Goal: Find specific page/section: Find specific page/section

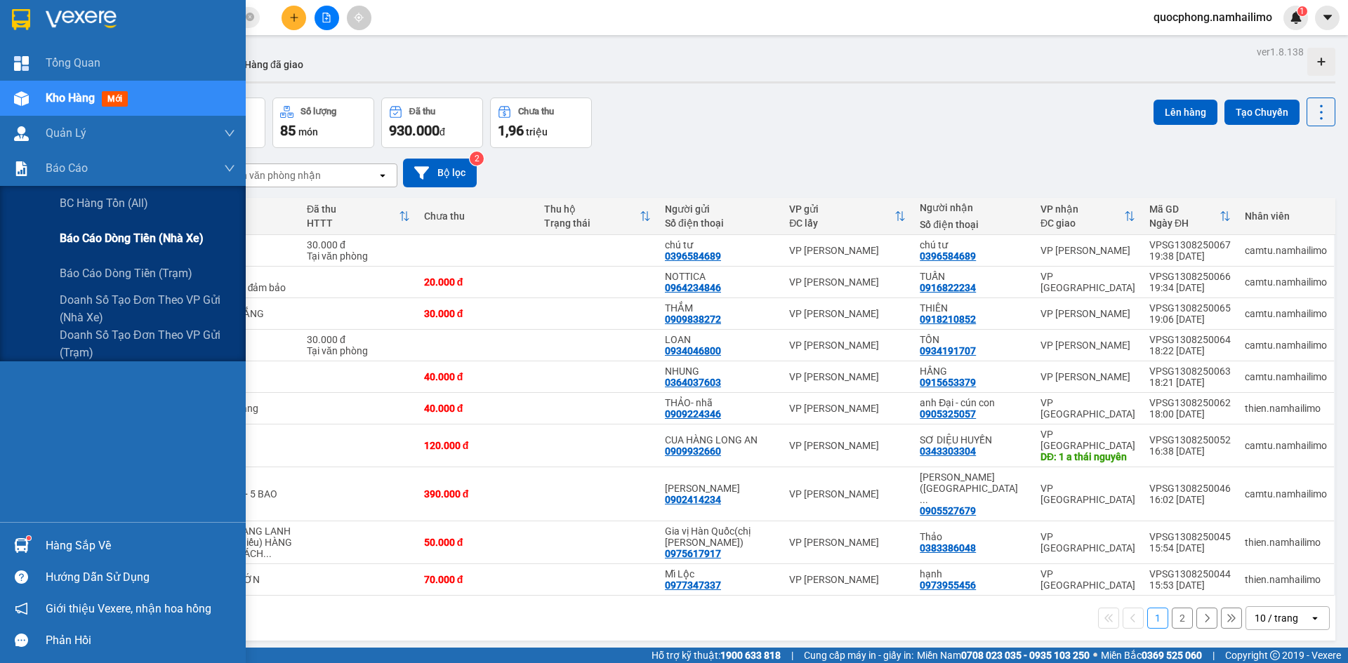
click at [118, 241] on span "Báo cáo dòng tiền (nhà xe)" at bounding box center [132, 239] width 144 height 18
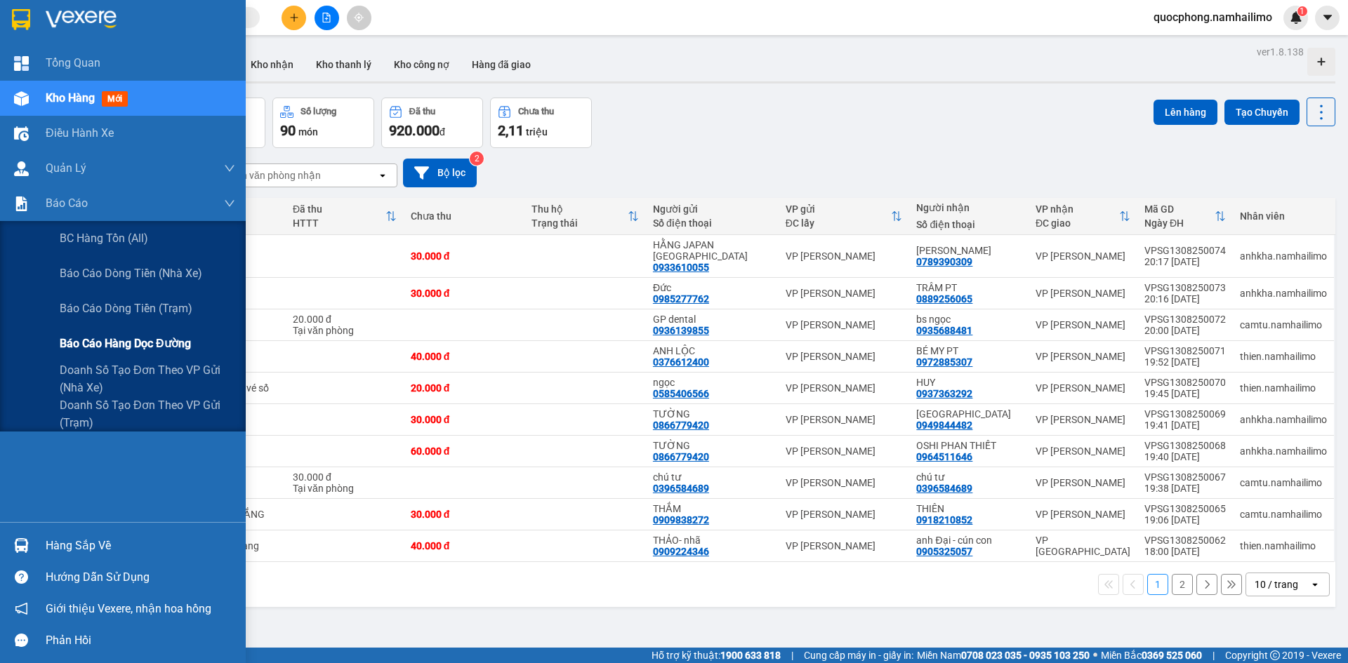
click at [135, 341] on span "Báo cáo hàng dọc đường" at bounding box center [125, 344] width 131 height 18
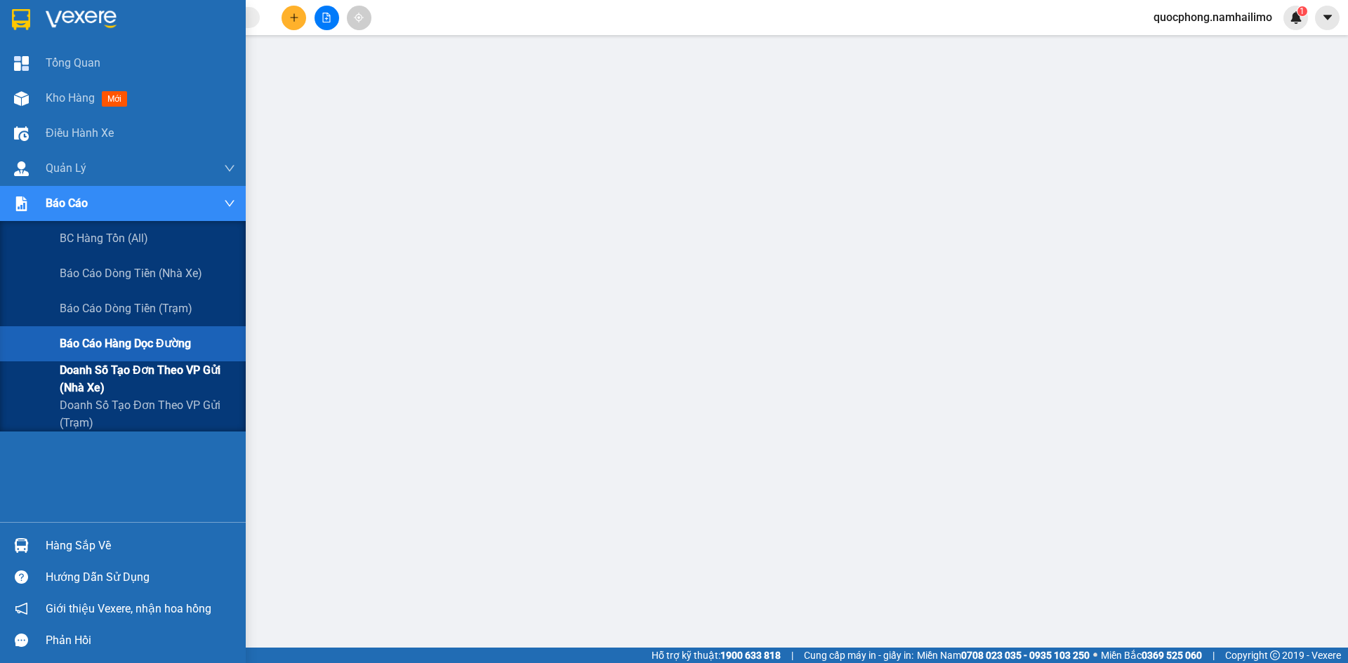
click at [107, 378] on span "Doanh số tạo đơn theo VP gửi (nhà xe)" at bounding box center [147, 378] width 175 height 35
